Goal: Information Seeking & Learning: Learn about a topic

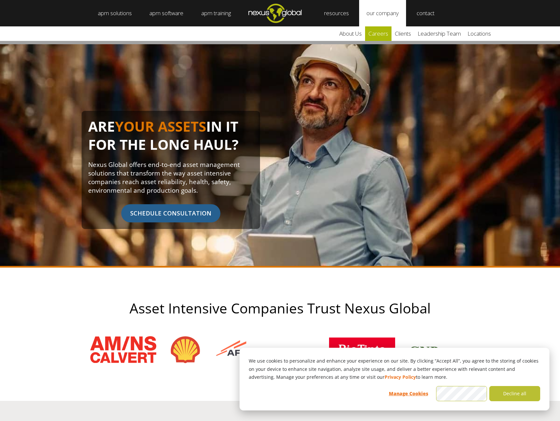
click at [376, 36] on link "careers" at bounding box center [378, 33] width 26 height 15
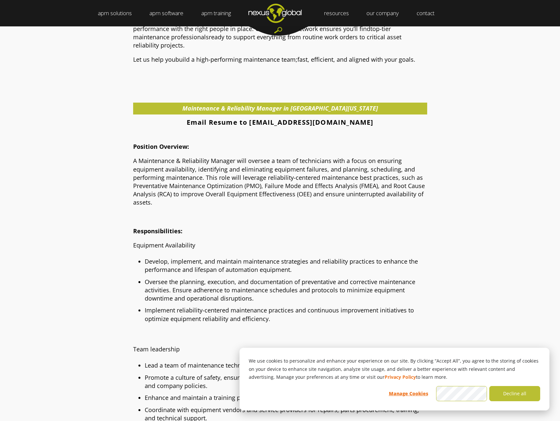
scroll to position [297, 0]
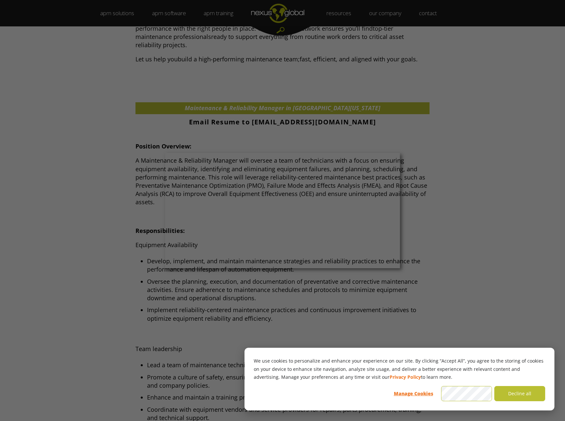
click at [441, 187] on div at bounding box center [285, 213] width 570 height 426
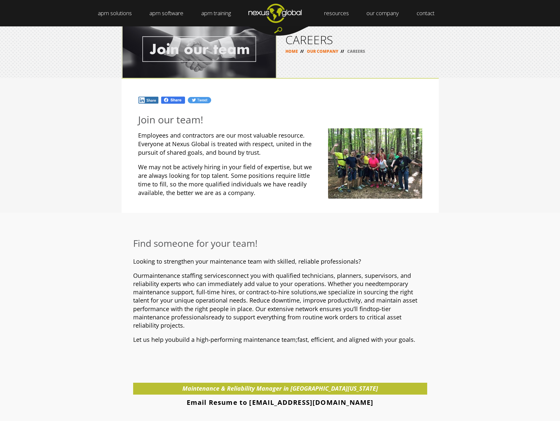
scroll to position [0, 0]
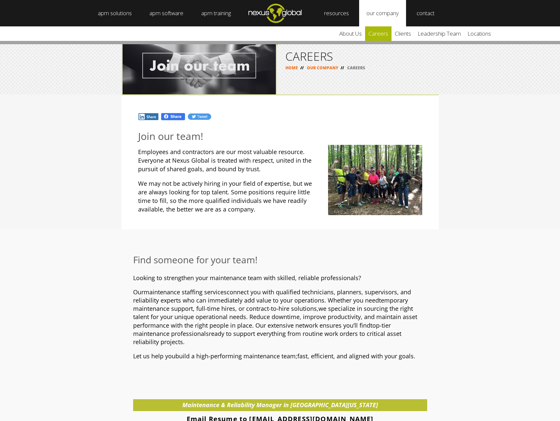
click at [386, 33] on link "careers" at bounding box center [378, 33] width 26 height 15
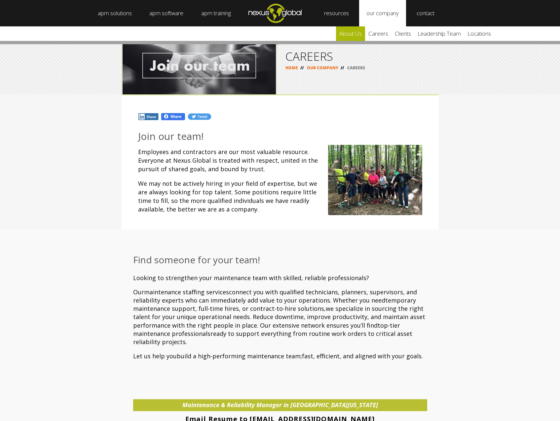
click at [355, 34] on link "about us" at bounding box center [350, 33] width 29 height 15
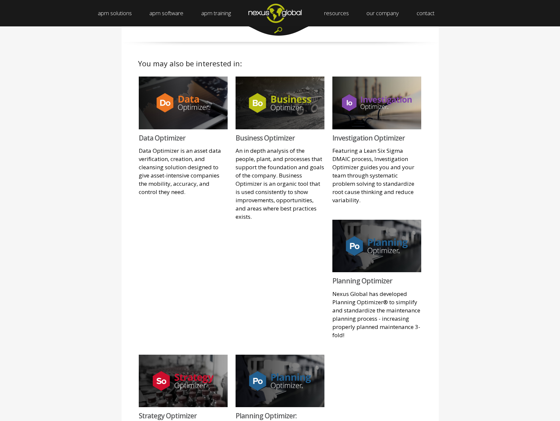
scroll to position [495, 0]
